Goal: Navigation & Orientation: Find specific page/section

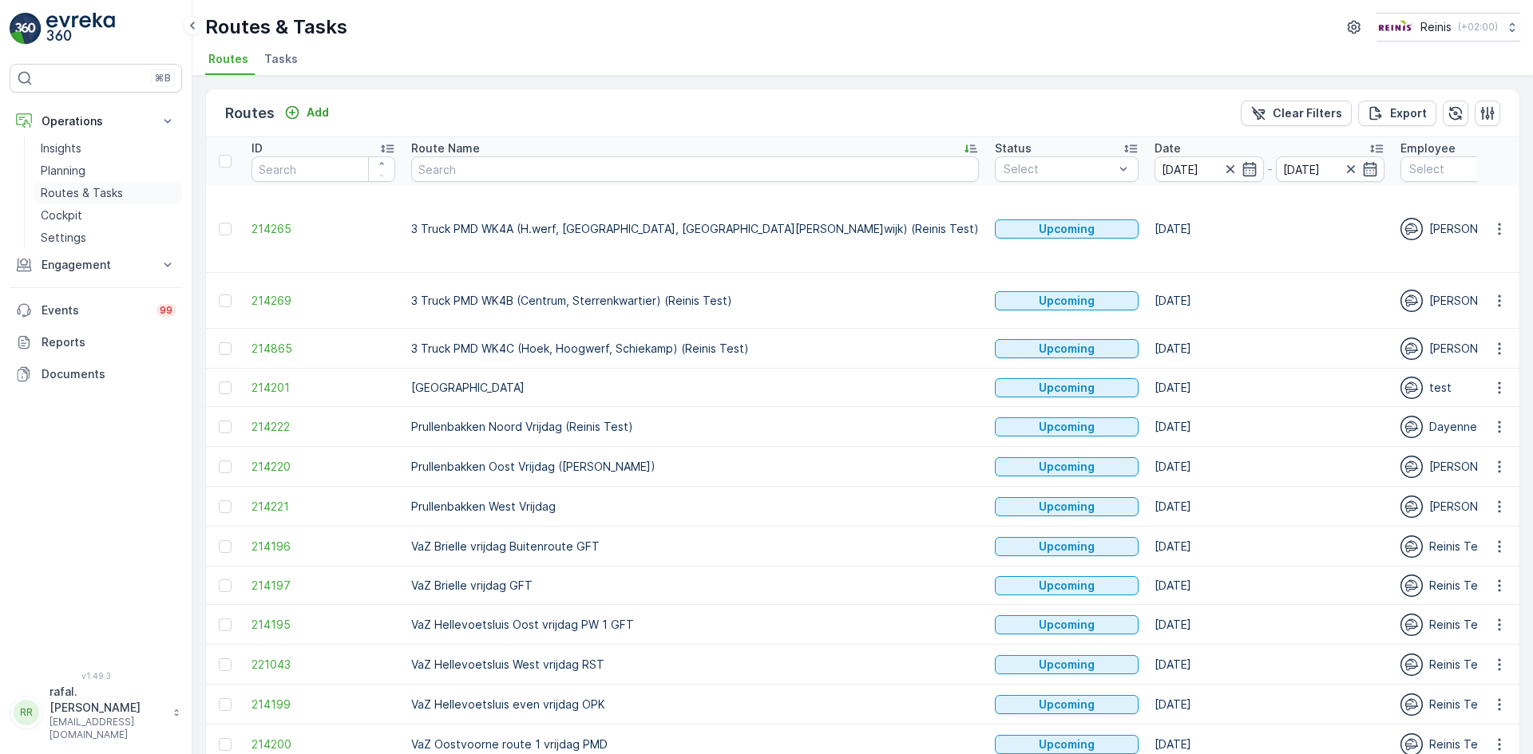
click at [77, 192] on p "Routes & Tasks" at bounding box center [82, 193] width 82 height 16
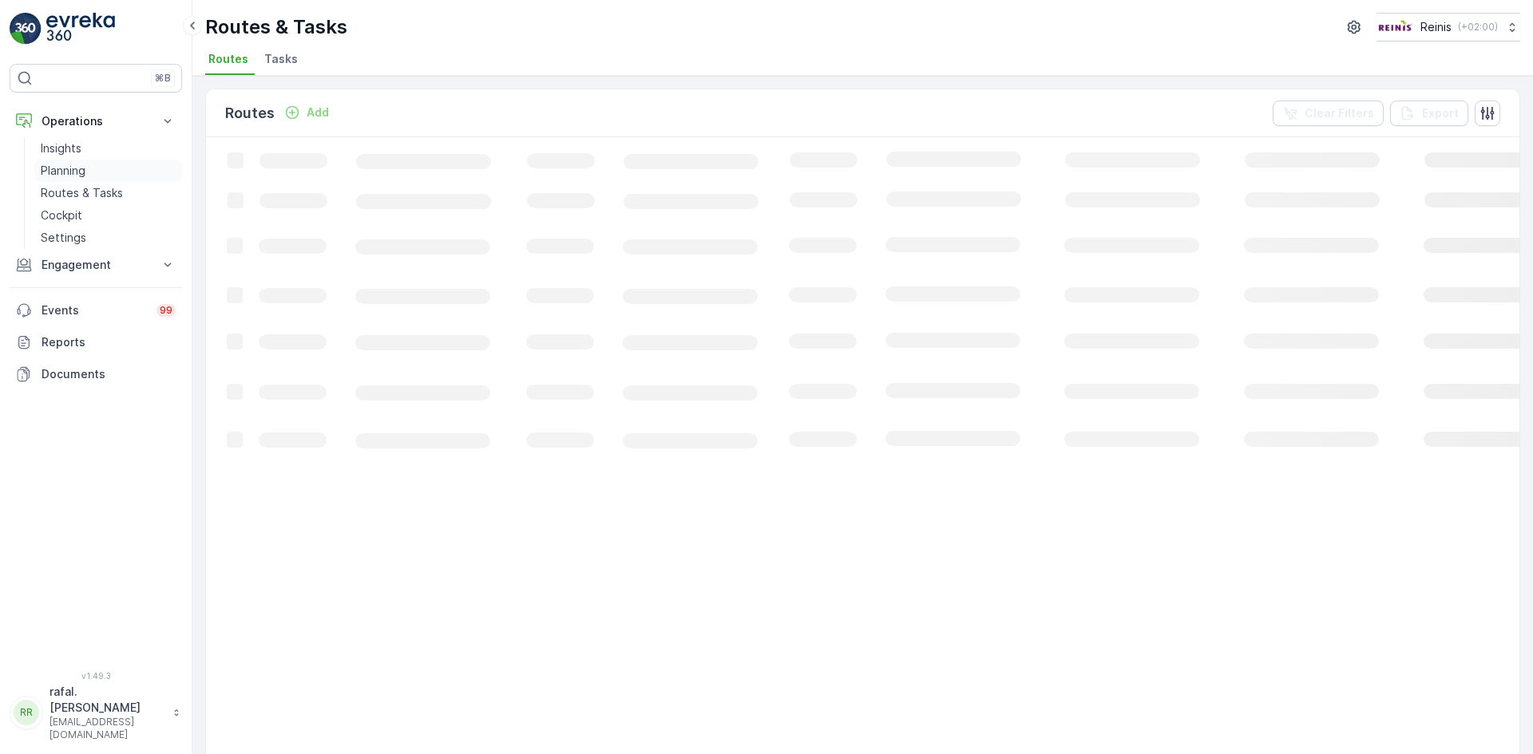
click at [75, 172] on p "Planning" at bounding box center [63, 171] width 45 height 16
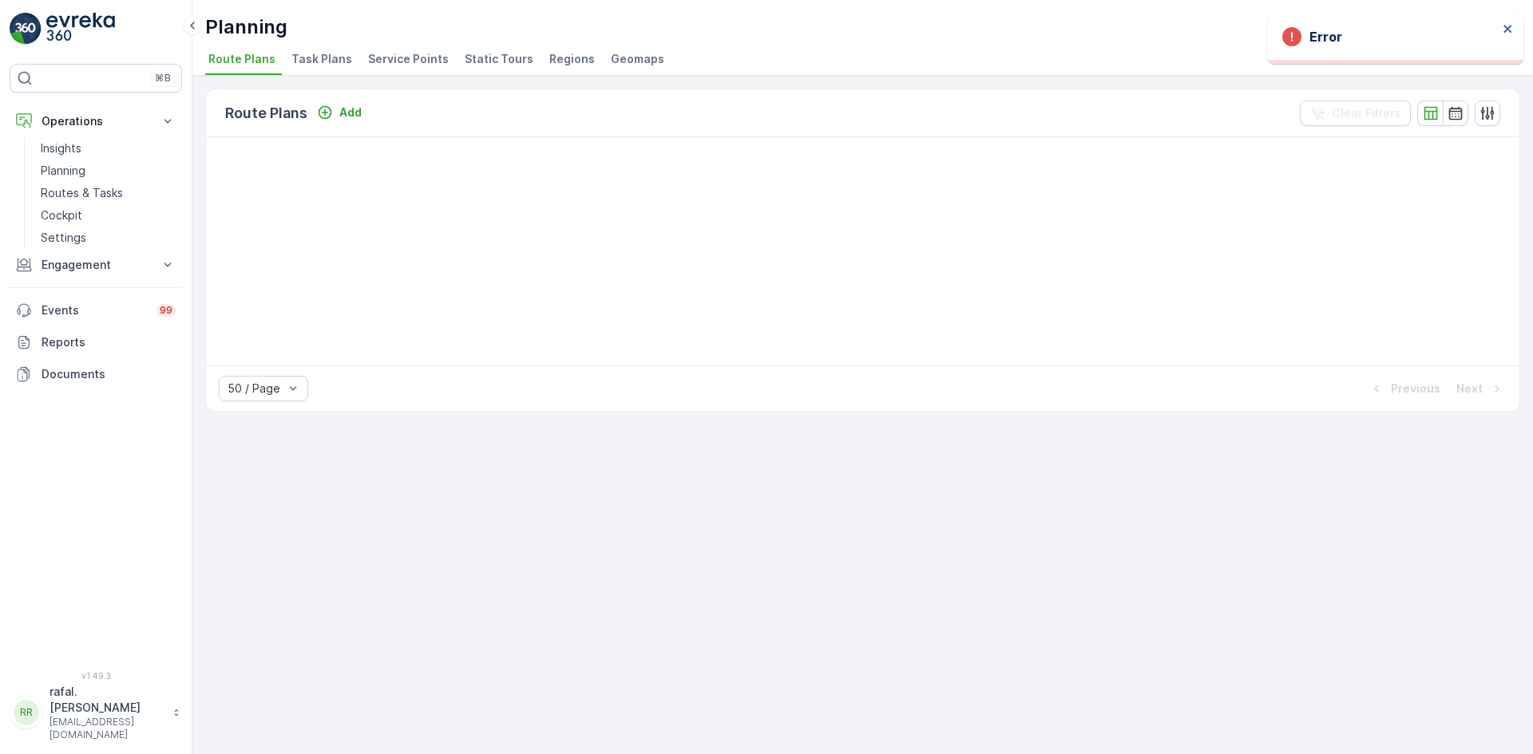
click at [495, 58] on span "Static Tours" at bounding box center [499, 59] width 69 height 16
